Goal: Task Accomplishment & Management: Manage account settings

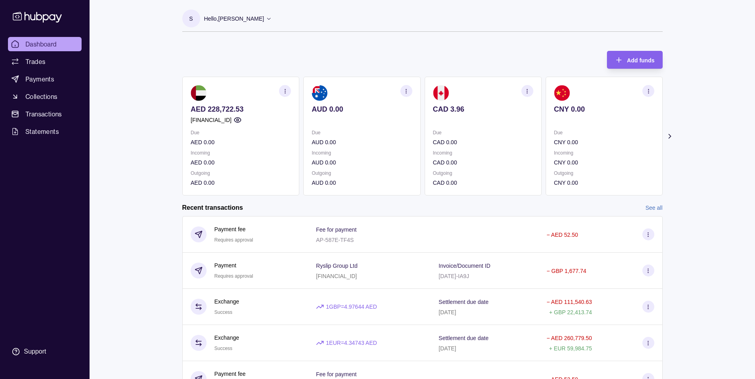
click at [18, 193] on div "Dashboard Trades Payments Collections Transactions Statements Support" at bounding box center [45, 198] width 80 height 323
click at [36, 65] on span "Trades" at bounding box center [35, 62] width 20 height 10
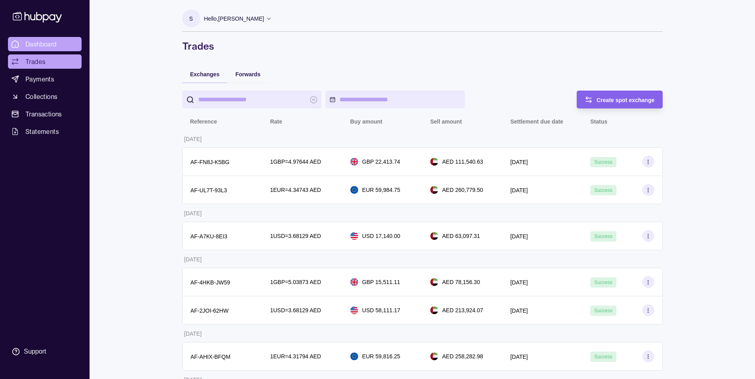
click at [35, 44] on span "Dashboard" at bounding box center [40, 44] width 31 height 10
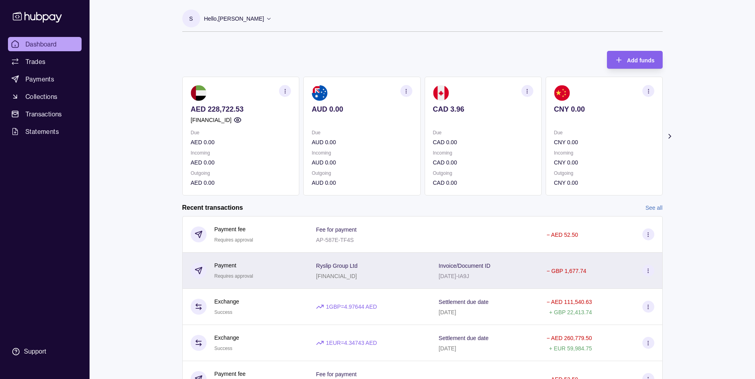
click at [644, 268] on section at bounding box center [648, 271] width 12 height 12
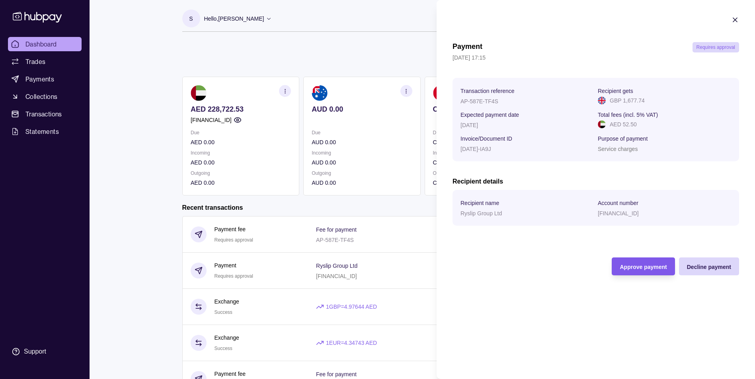
click at [650, 270] on span "Approve payment" at bounding box center [642, 267] width 47 height 6
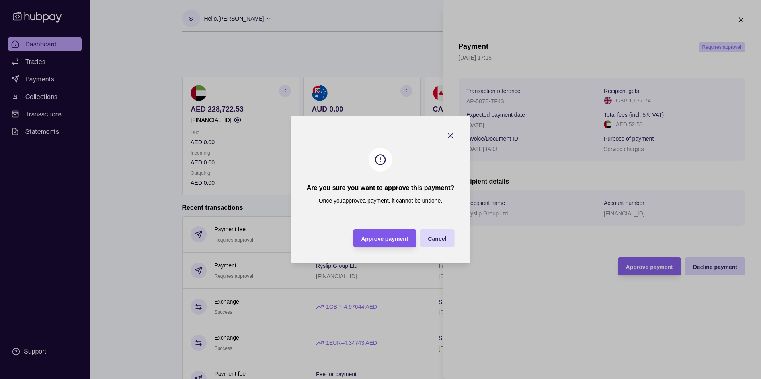
click at [386, 239] on span "Approve payment" at bounding box center [384, 239] width 47 height 6
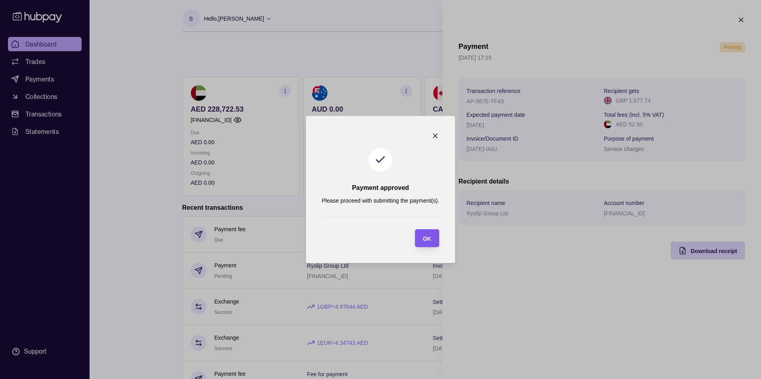
click at [432, 232] on section "OK" at bounding box center [426, 239] width 24 height 18
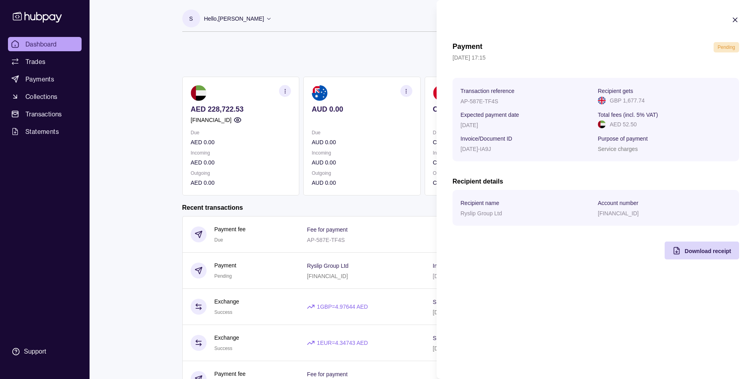
click at [737, 18] on icon "button" at bounding box center [735, 20] width 4 height 4
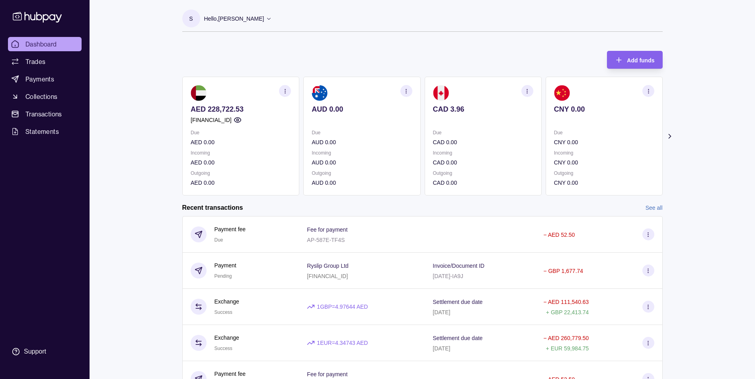
click at [666, 135] on icon at bounding box center [669, 136] width 8 height 8
click at [668, 136] on icon at bounding box center [669, 136] width 8 height 8
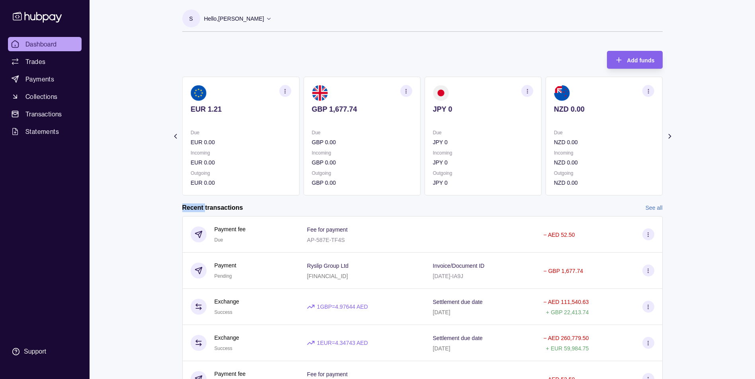
click at [668, 136] on icon at bounding box center [669, 136] width 8 height 8
click at [696, 144] on div "Dashboard Trades Payments Collections Transactions Statements Support S Hello, …" at bounding box center [377, 254] width 755 height 509
